Goal: Information Seeking & Learning: Check status

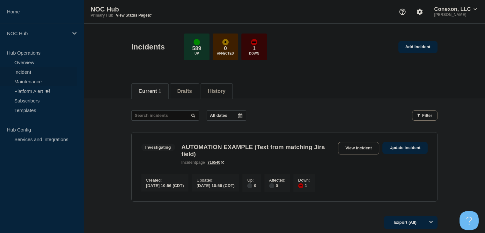
click at [24, 78] on link "Maintenance" at bounding box center [38, 81] width 77 height 10
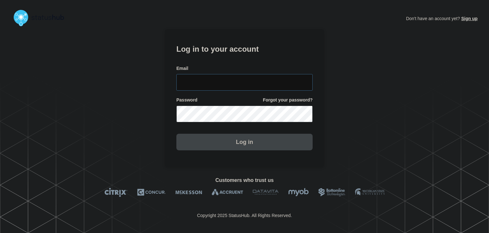
type input "amanda.mckeehan@conexon.us"
click at [236, 144] on button "Log in" at bounding box center [245, 142] width 136 height 17
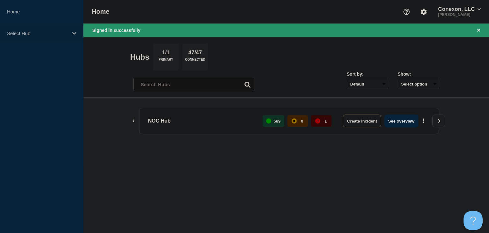
click at [71, 34] on div "Select Hub" at bounding box center [41, 33] width 83 height 19
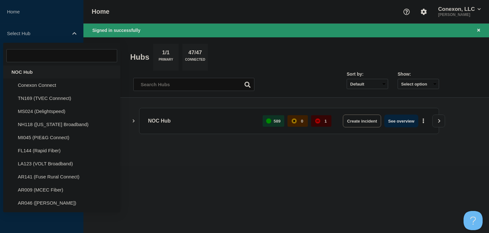
click at [50, 68] on div "NOC Hub" at bounding box center [61, 71] width 117 height 13
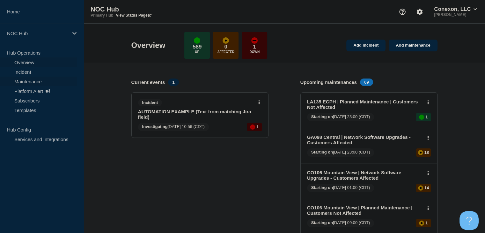
click at [19, 83] on link "Maintenance" at bounding box center [38, 81] width 77 height 10
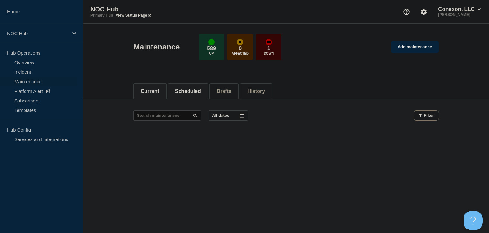
click at [201, 90] on button "Scheduled" at bounding box center [188, 91] width 26 height 6
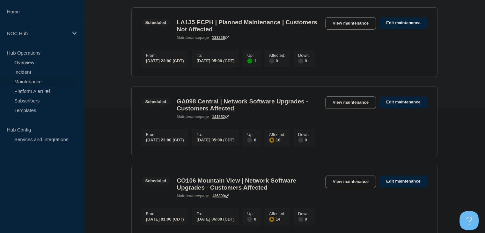
scroll to position [127, 0]
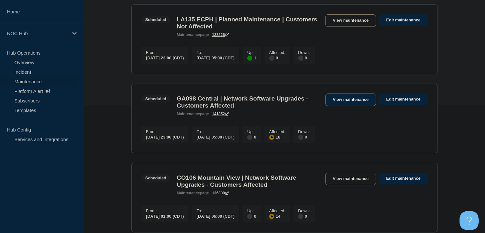
click at [329, 105] on link "View maintenance" at bounding box center [350, 99] width 50 height 12
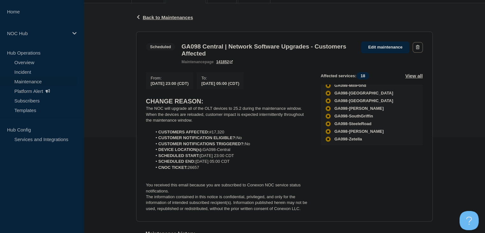
scroll to position [106, 0]
click at [18, 63] on link "Overview" at bounding box center [38, 62] width 77 height 10
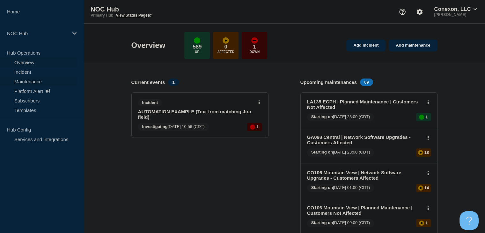
click at [40, 83] on link "Maintenance" at bounding box center [38, 81] width 77 height 10
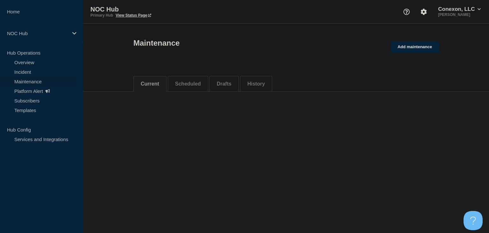
click at [189, 88] on li "Scheduled" at bounding box center [188, 84] width 40 height 16
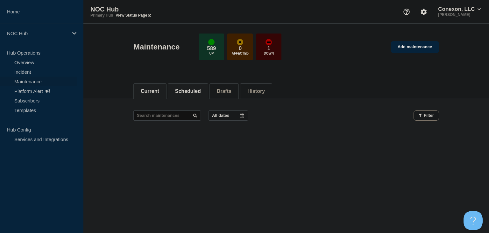
click at [187, 92] on button "Scheduled" at bounding box center [188, 91] width 26 height 6
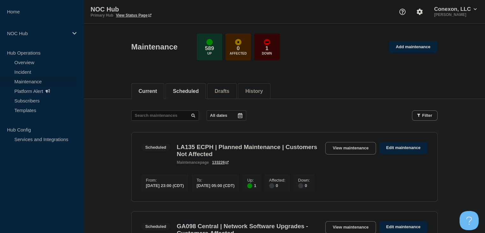
drag, startPoint x: 151, startPoint y: 82, endPoint x: 151, endPoint y: 85, distance: 3.5
click at [151, 83] on li "Current" at bounding box center [147, 91] width 33 height 16
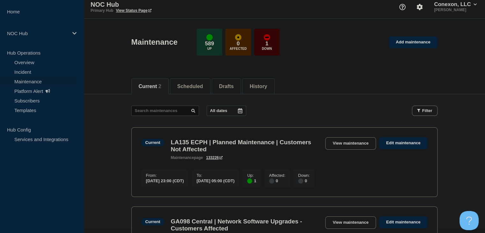
scroll to position [96, 0]
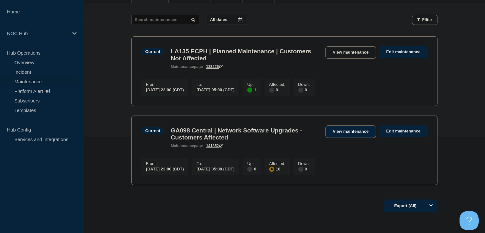
click at [365, 136] on link "View maintenance" at bounding box center [350, 131] width 50 height 12
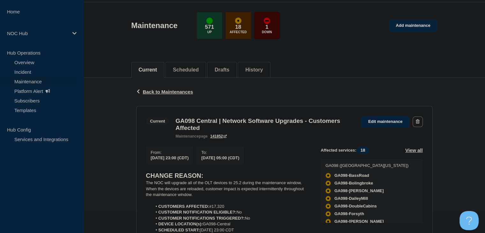
scroll to position [32, 0]
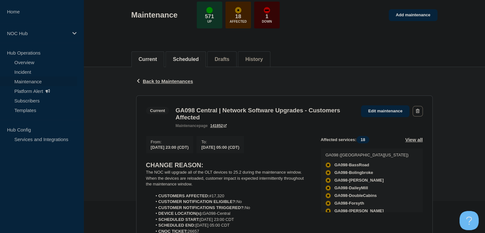
click at [180, 62] on li "Scheduled" at bounding box center [185, 59] width 40 height 16
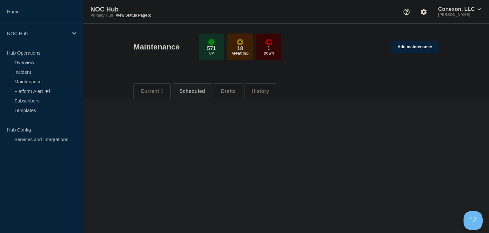
click at [149, 80] on div "Current 2 Scheduled Drafts History" at bounding box center [287, 88] width 306 height 22
click at [150, 88] on button "Current 2" at bounding box center [152, 91] width 23 height 6
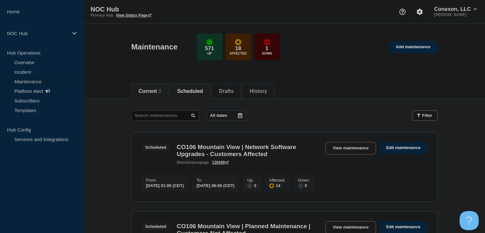
click at [150, 94] on li "Current 2" at bounding box center [149, 91] width 37 height 16
